Goal: Task Accomplishment & Management: Complete application form

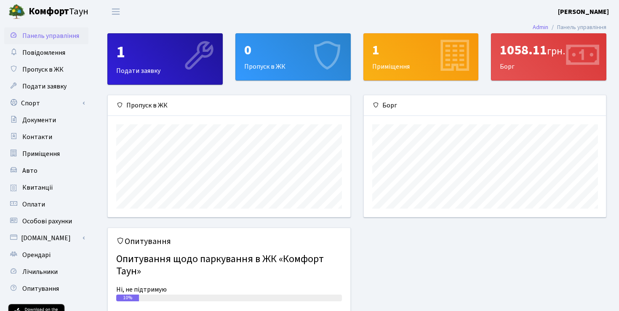
scroll to position [122, 242]
click at [51, 102] on link "Спорт" at bounding box center [46, 103] width 84 height 17
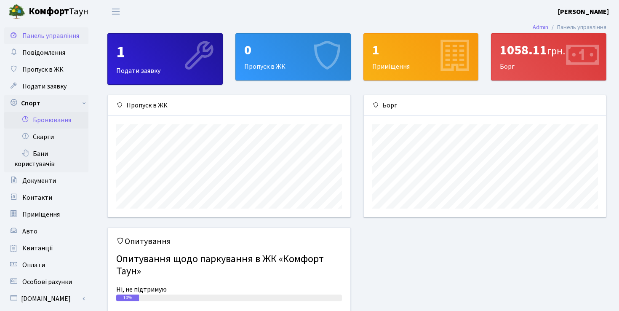
click at [72, 121] on link "Бронювання" at bounding box center [46, 120] width 84 height 17
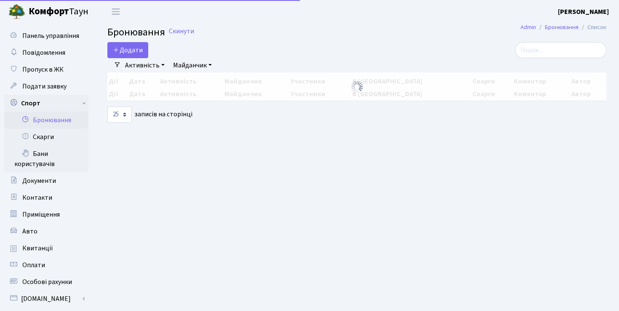
select select "25"
click at [140, 51] on button "Додати" at bounding box center [127, 50] width 41 height 16
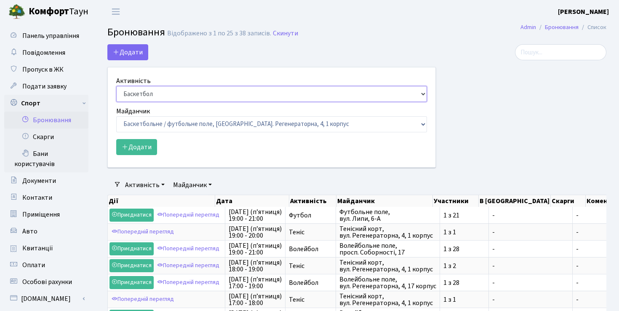
select select "1"
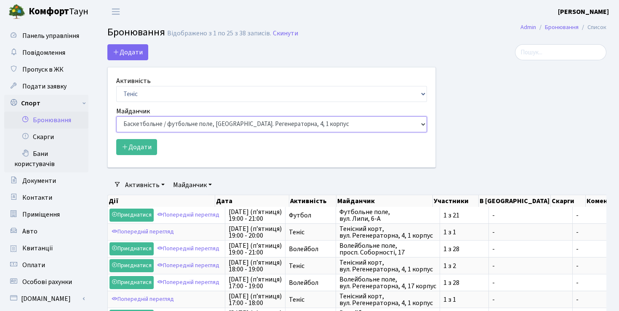
select select "1"
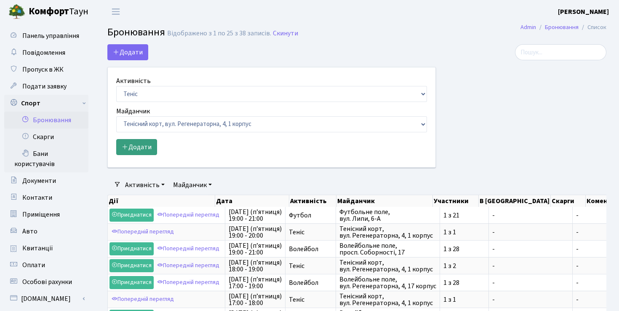
click at [146, 147] on button "Додати" at bounding box center [136, 147] width 41 height 16
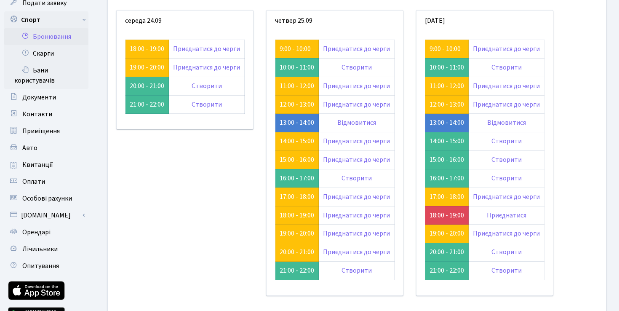
scroll to position [86, 0]
